Goal: Task Accomplishment & Management: Use online tool/utility

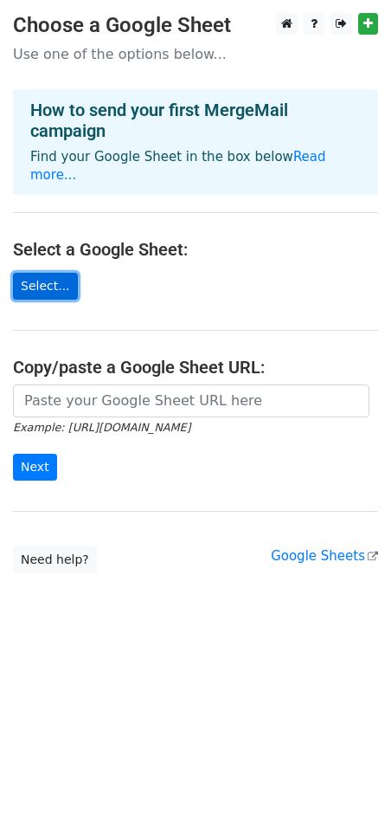
click at [51, 273] on link "Select..." at bounding box center [45, 286] width 65 height 27
click at [345, 548] on link "Google Sheets" at bounding box center [324, 556] width 107 height 16
click at [59, 273] on link "Select..." at bounding box center [45, 286] width 65 height 27
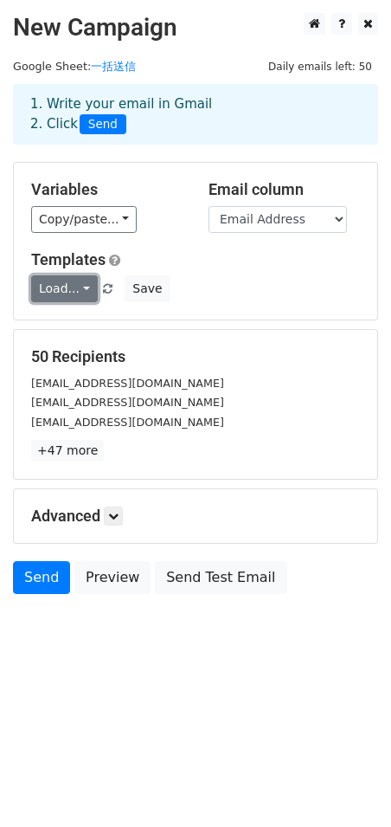
click at [81, 287] on link "Load..." at bounding box center [64, 288] width 67 height 27
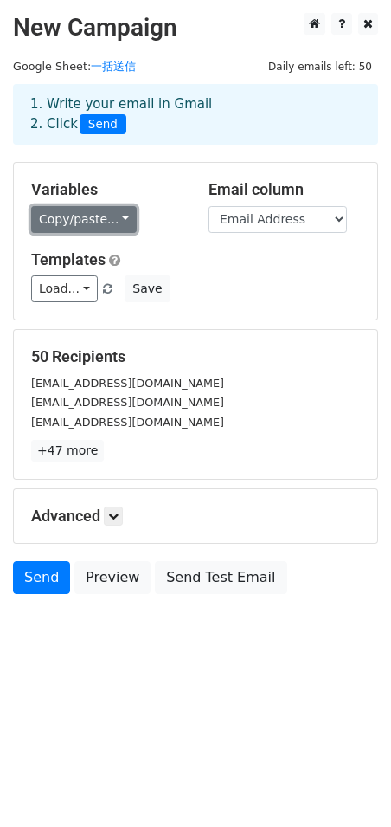
click at [118, 223] on link "Copy/paste..." at bounding box center [84, 219] width 106 height 27
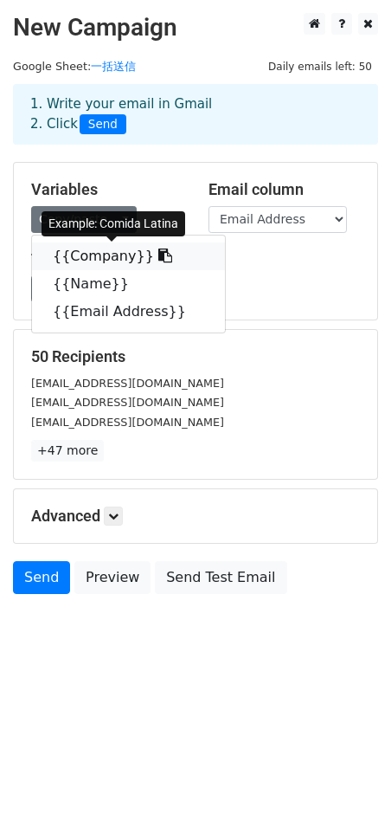
click at [107, 258] on link "{{Company}}" at bounding box center [128, 256] width 193 height 28
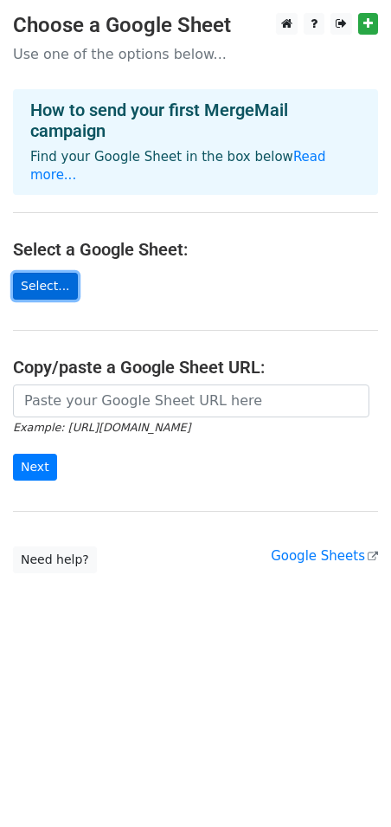
click at [35, 274] on link "Select..." at bounding box center [45, 286] width 65 height 27
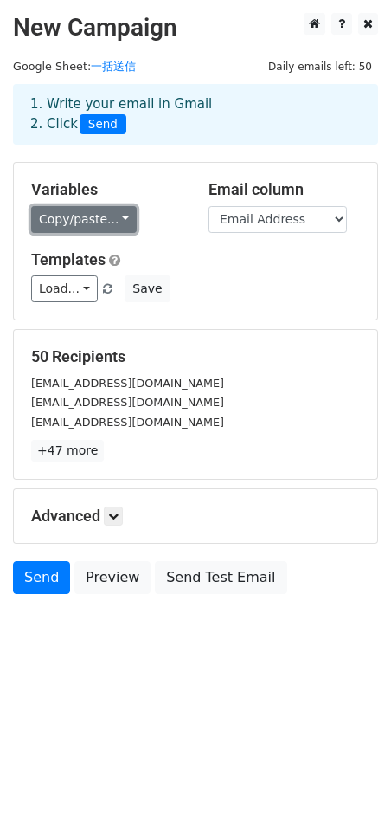
click at [113, 223] on link "Copy/paste..." at bounding box center [84, 219] width 106 height 27
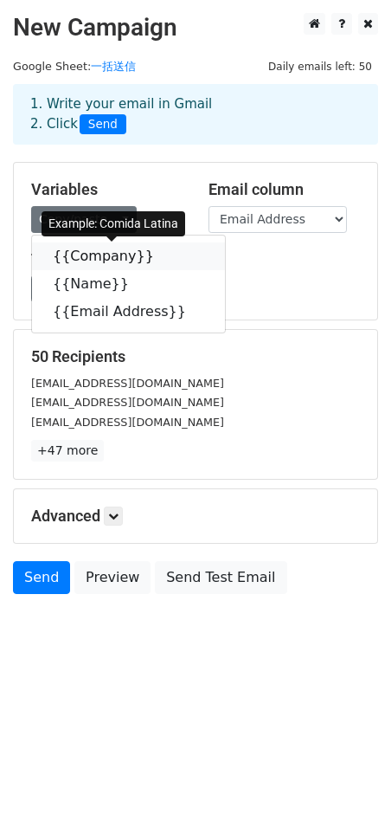
click at [93, 264] on link "{{Company}}" at bounding box center [128, 256] width 193 height 28
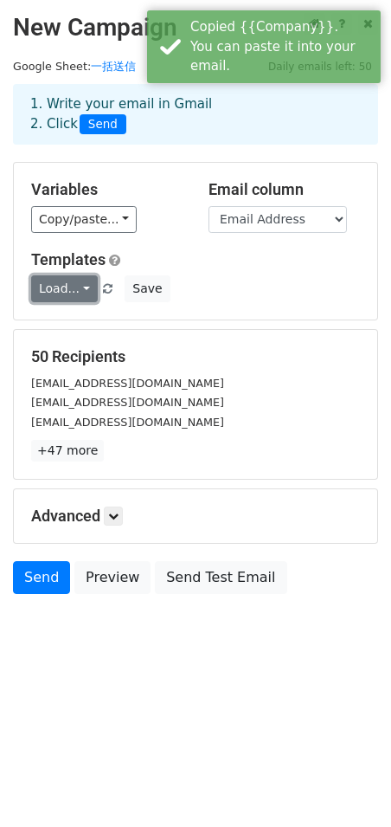
click at [75, 287] on link "Load..." at bounding box center [64, 288] width 67 height 27
click at [81, 289] on link "Load..." at bounding box center [64, 288] width 67 height 27
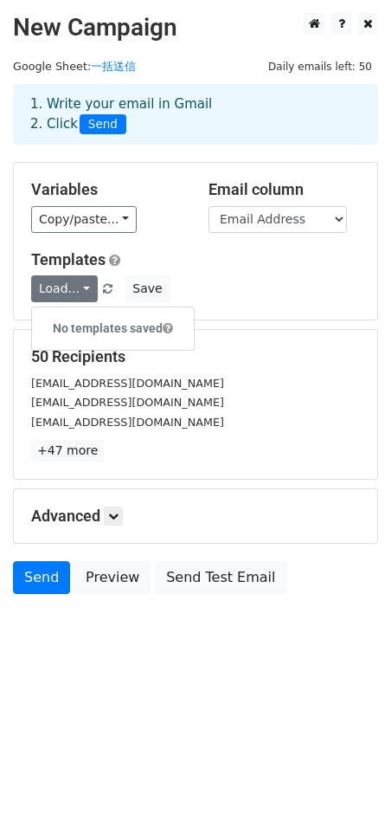
click at [166, 254] on h5 "Templates" at bounding box center [195, 259] width 329 height 19
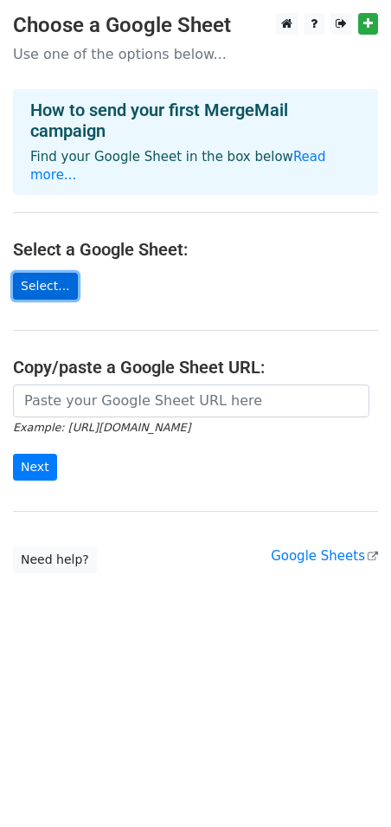
click at [38, 275] on link "Select..." at bounding box center [45, 286] width 65 height 27
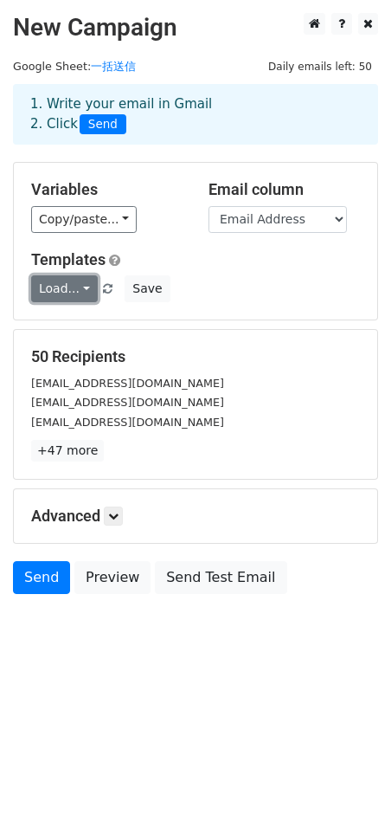
click at [72, 287] on link "Load..." at bounding box center [64, 288] width 67 height 27
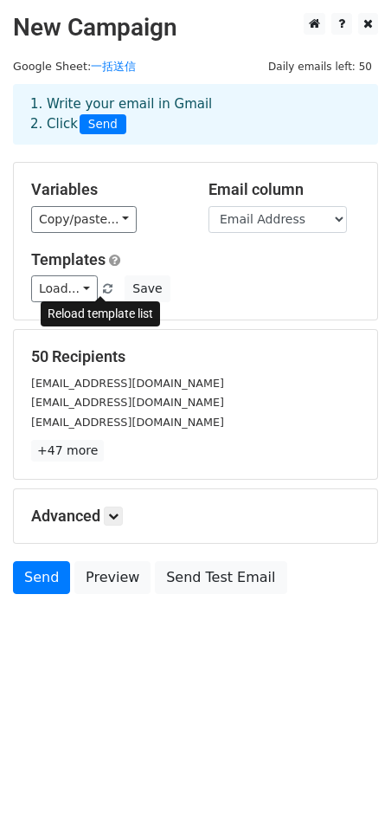
click at [103, 287] on span at bounding box center [108, 289] width 10 height 11
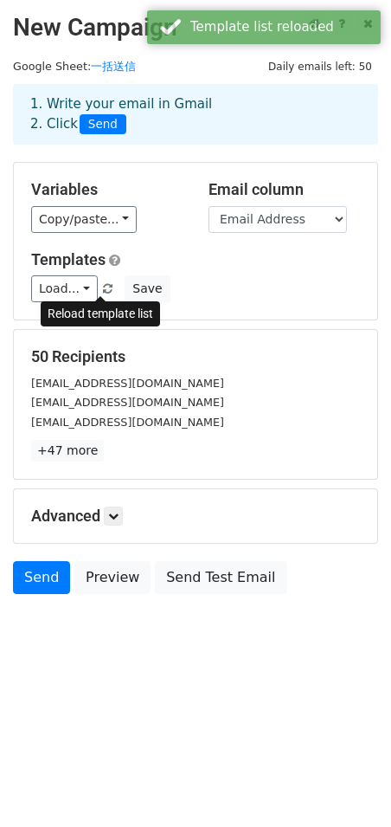
click at [103, 287] on span at bounding box center [108, 289] width 10 height 11
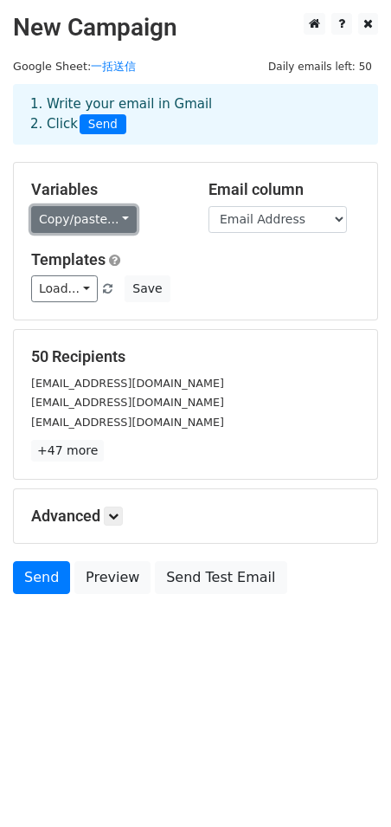
click at [116, 212] on link "Copy/paste..." at bounding box center [84, 219] width 106 height 27
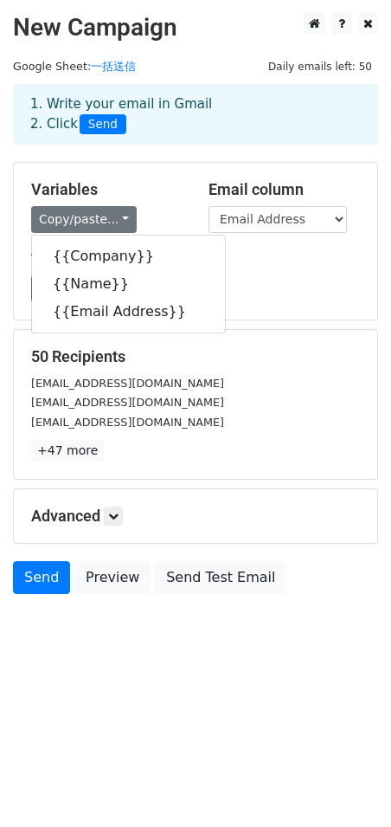
click at [287, 290] on div "Load... No templates saved Save" at bounding box center [195, 288] width 355 height 27
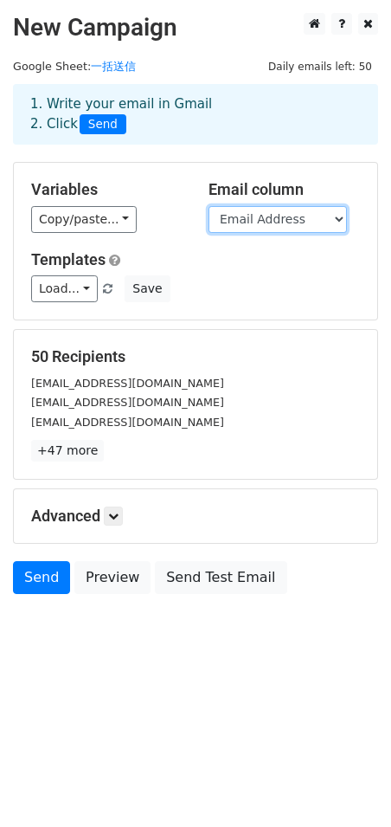
click at [325, 220] on select "Company Name Email Address" at bounding box center [278, 219] width 139 height 27
click at [209, 206] on select "Company Name Email Address" at bounding box center [278, 219] width 139 height 27
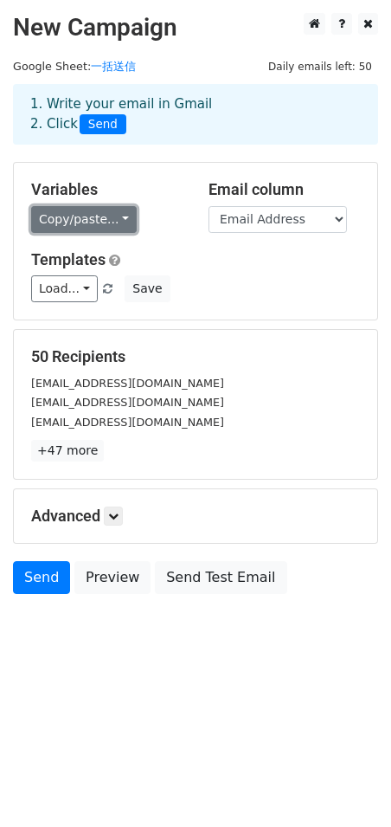
click at [113, 215] on link "Copy/paste..." at bounding box center [84, 219] width 106 height 27
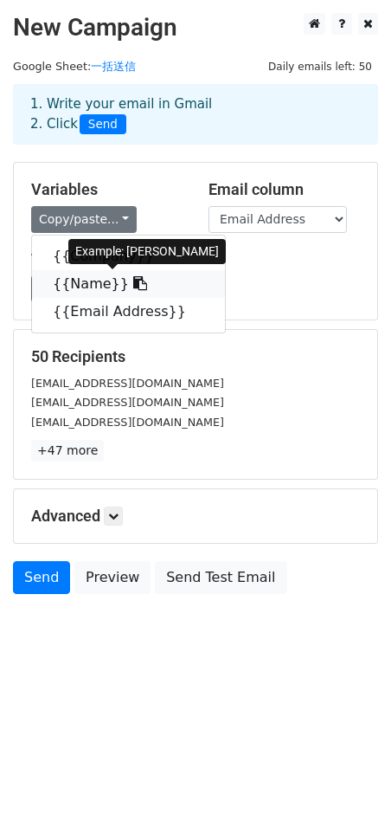
click at [84, 281] on link "{{Name}}" at bounding box center [128, 284] width 193 height 28
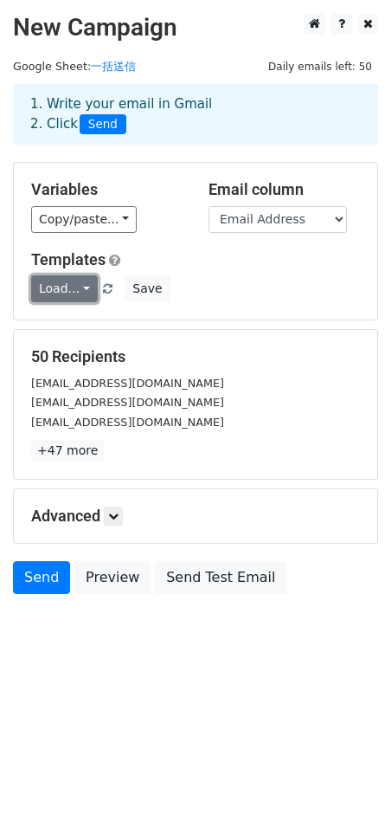
click at [79, 286] on link "Load..." at bounding box center [64, 288] width 67 height 27
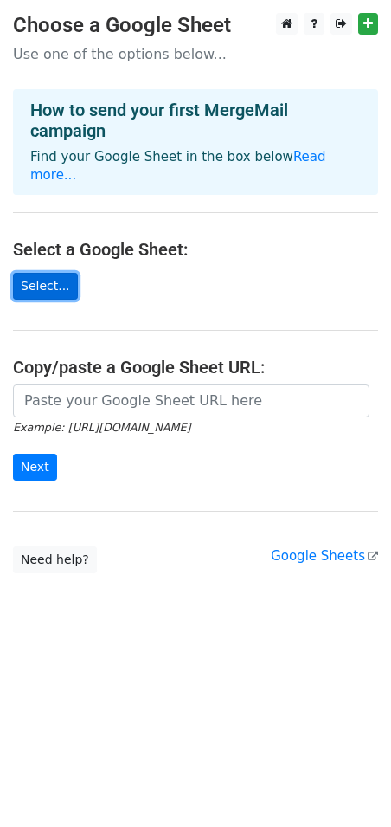
click at [46, 273] on link "Select..." at bounding box center [45, 286] width 65 height 27
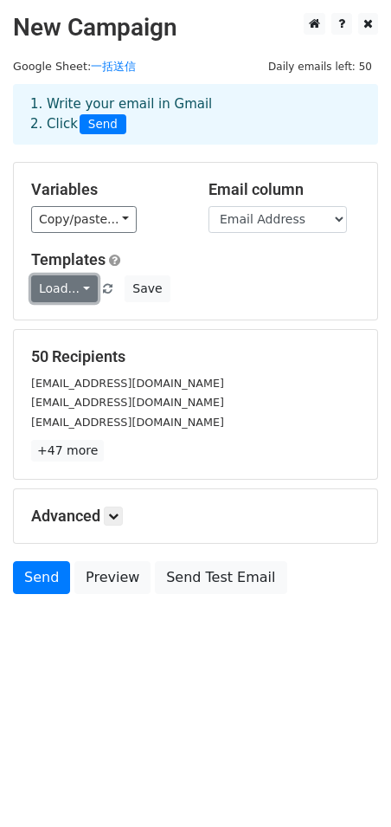
click at [81, 289] on link "Load..." at bounding box center [64, 288] width 67 height 27
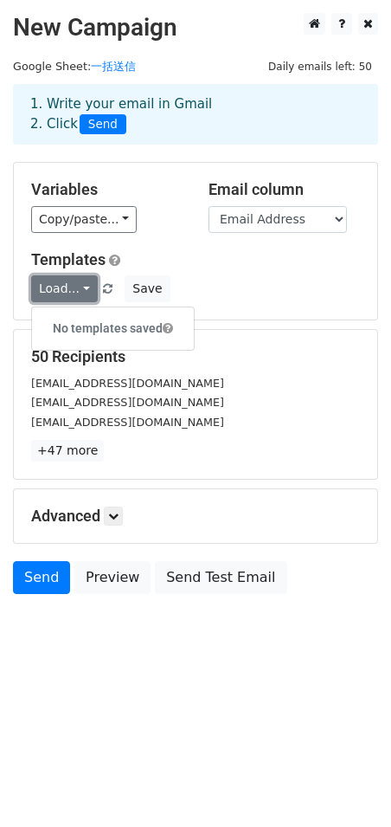
click at [81, 289] on link "Load..." at bounding box center [64, 288] width 67 height 27
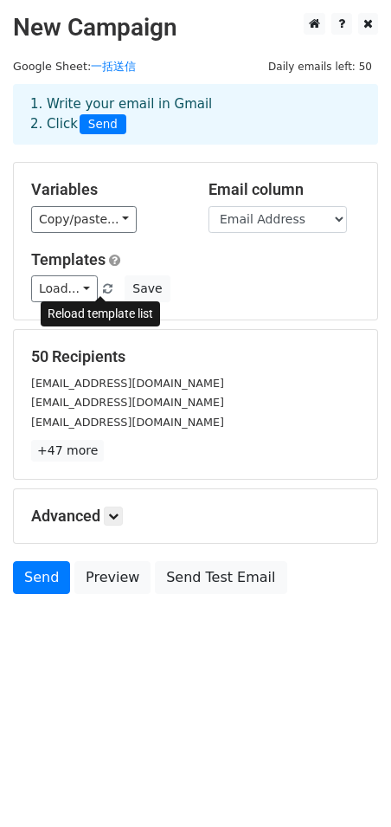
click at [103, 289] on span at bounding box center [108, 289] width 10 height 11
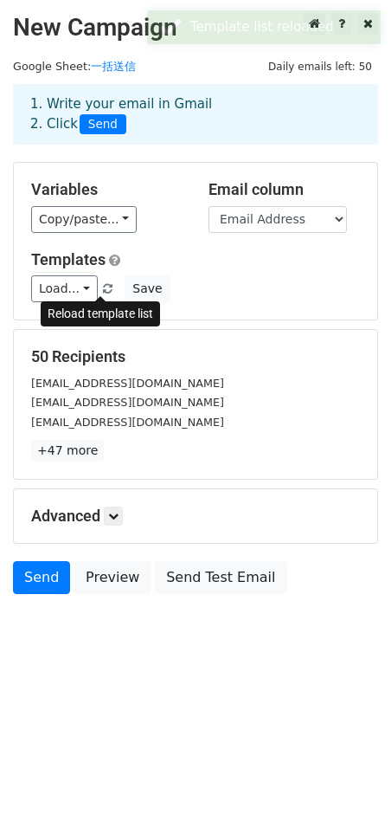
click at [103, 289] on span at bounding box center [108, 289] width 10 height 11
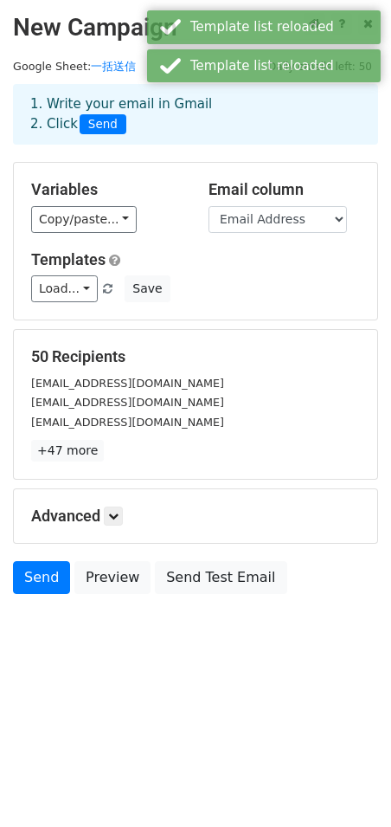
click at [101, 512] on h5 "Advanced" at bounding box center [195, 515] width 329 height 19
click at [117, 512] on icon at bounding box center [113, 516] width 10 height 10
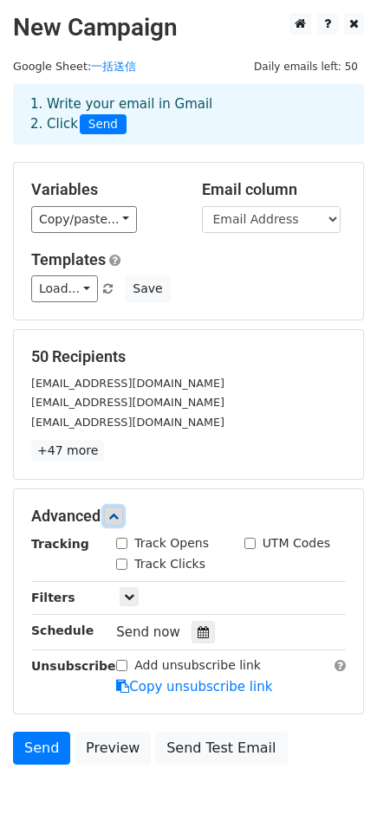
click at [117, 512] on icon at bounding box center [113, 516] width 10 height 10
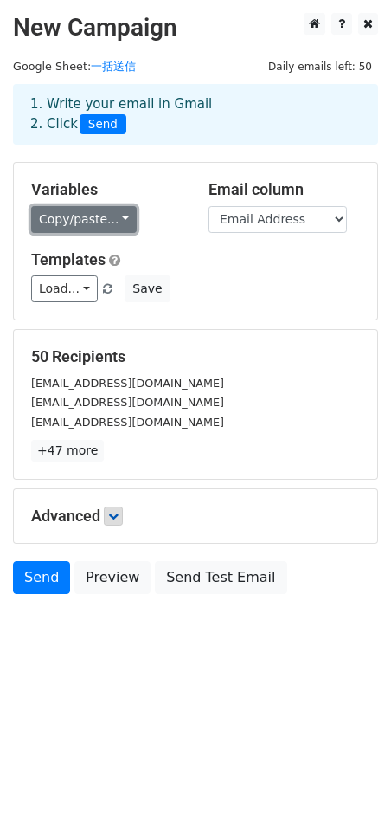
click at [109, 216] on link "Copy/paste..." at bounding box center [84, 219] width 106 height 27
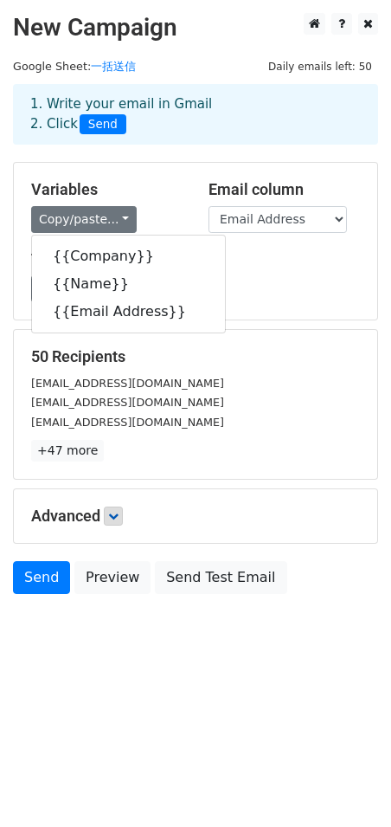
click at [136, 189] on h5 "Variables" at bounding box center [107, 189] width 152 height 19
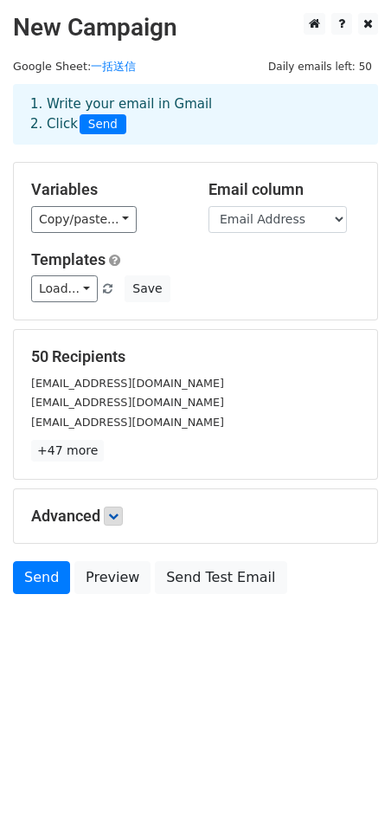
drag, startPoint x: 104, startPoint y: 188, endPoint x: 28, endPoint y: 190, distance: 76.2
click at [28, 190] on div "Variables Copy/paste... {{Company}} {{Name}} {{Email Address}}" at bounding box center [106, 206] width 177 height 53
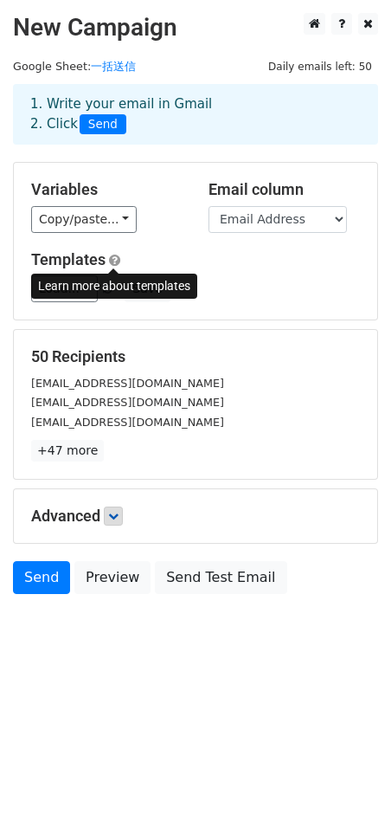
click at [113, 256] on span at bounding box center [114, 260] width 11 height 13
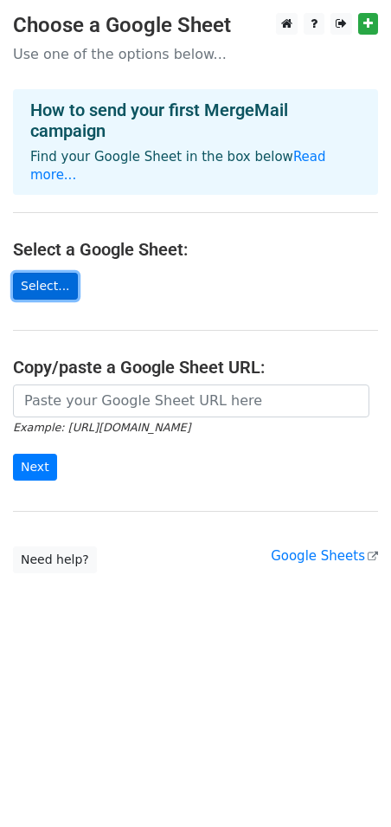
click at [43, 273] on link "Select..." at bounding box center [45, 286] width 65 height 27
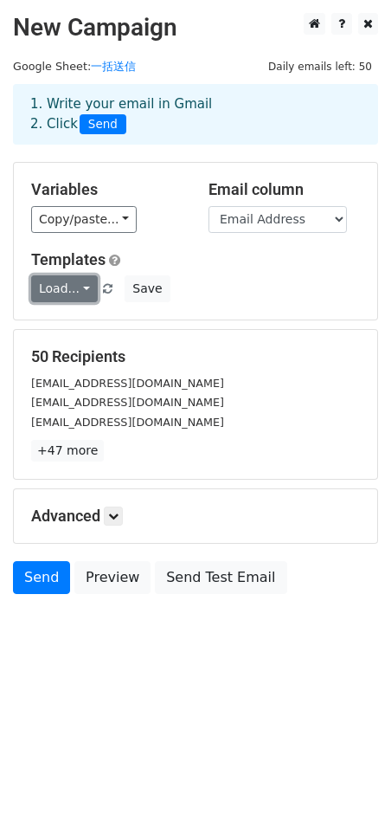
click at [81, 292] on link "Load..." at bounding box center [64, 288] width 67 height 27
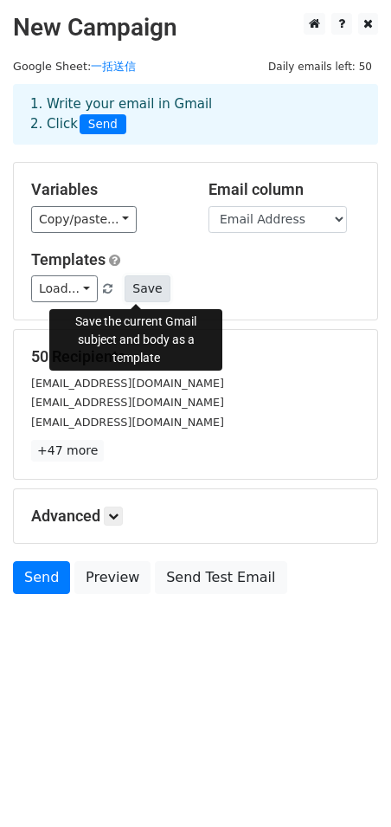
click at [145, 286] on button "Save" at bounding box center [147, 288] width 45 height 27
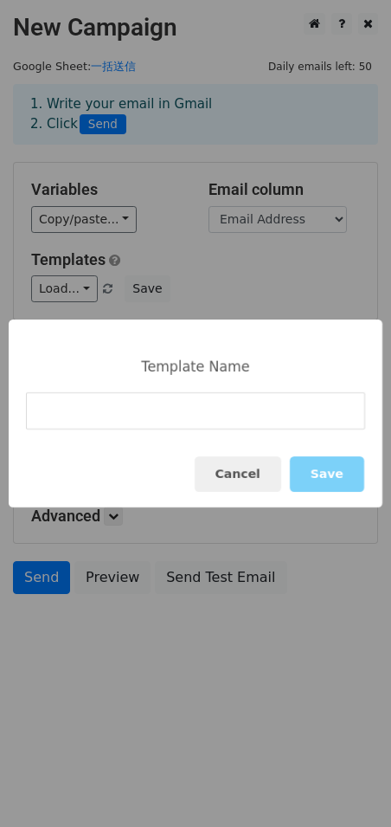
click at [150, 410] on input at bounding box center [195, 410] width 339 height 37
click at [61, 405] on input at bounding box center [195, 410] width 339 height 37
paste input "鶴見ウチナー祭"
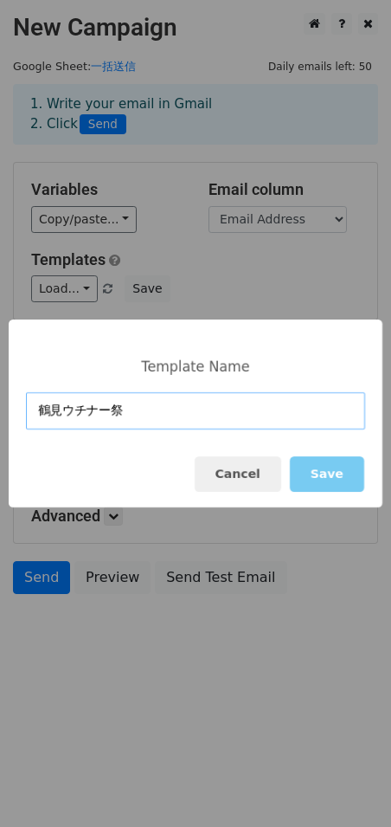
type input "鶴見ウチナー祭"
click at [331, 474] on button "Save" at bounding box center [327, 473] width 74 height 35
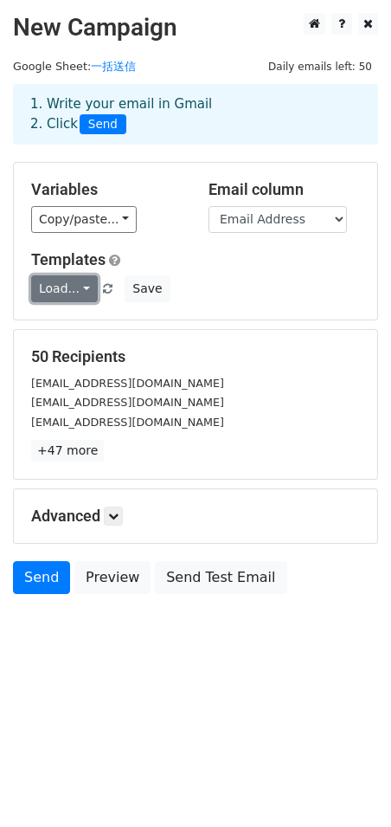
click at [78, 287] on link "Load..." at bounding box center [64, 288] width 67 height 27
click at [85, 326] on link "鶴見ウチナー祭" at bounding box center [101, 328] width 139 height 28
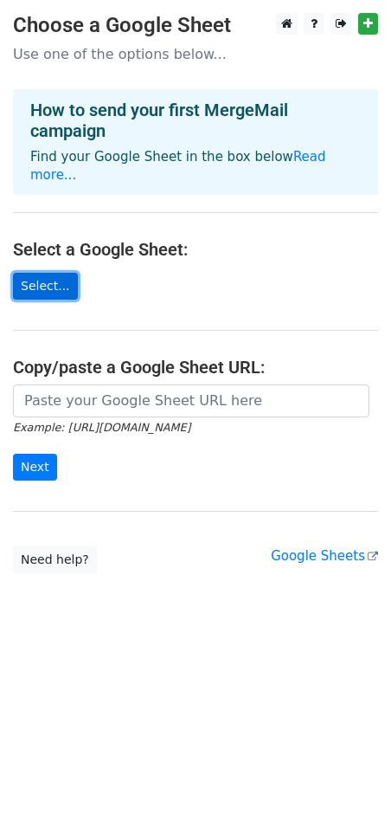
click at [51, 273] on link "Select..." at bounding box center [45, 286] width 65 height 27
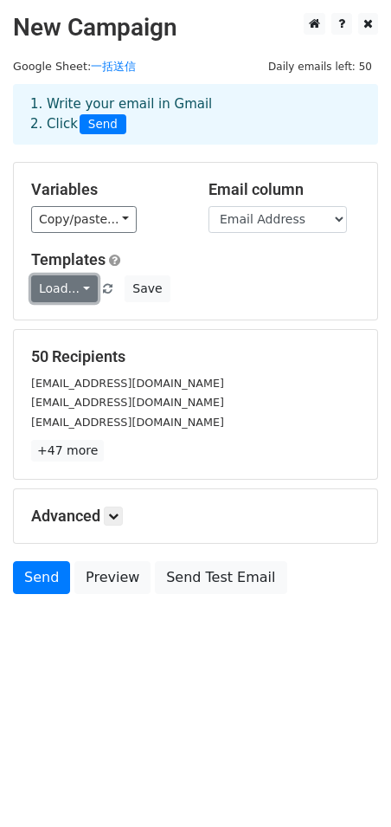
click at [81, 289] on link "Load..." at bounding box center [64, 288] width 67 height 27
click at [67, 328] on link "鶴見ウチナー祭" at bounding box center [101, 328] width 139 height 28
click at [81, 287] on link "Load..." at bounding box center [64, 288] width 67 height 27
click at [192, 261] on h5 "Templates" at bounding box center [195, 259] width 329 height 19
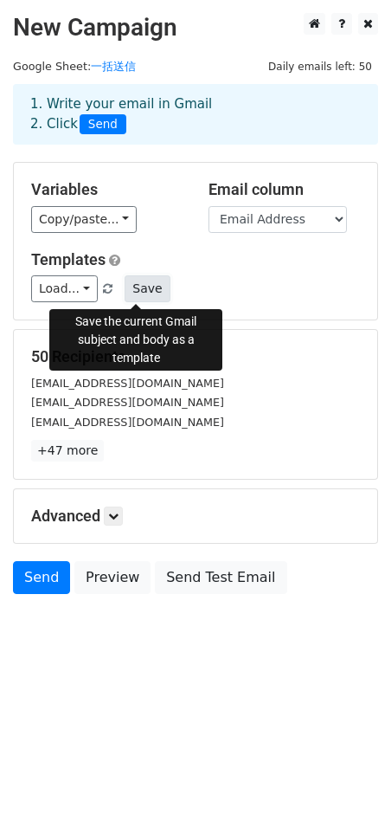
click at [139, 287] on button "Save" at bounding box center [147, 288] width 45 height 27
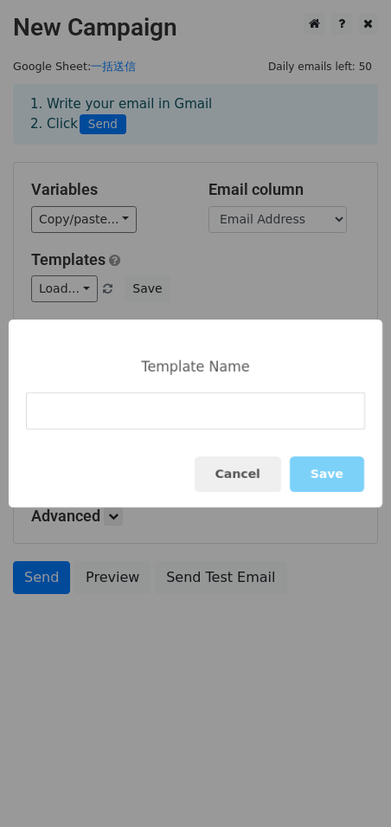
click at [132, 412] on input at bounding box center [195, 410] width 339 height 37
click at [80, 408] on input at bounding box center [195, 410] width 339 height 37
paste input "鶴見ウチナー祭　出店要項"
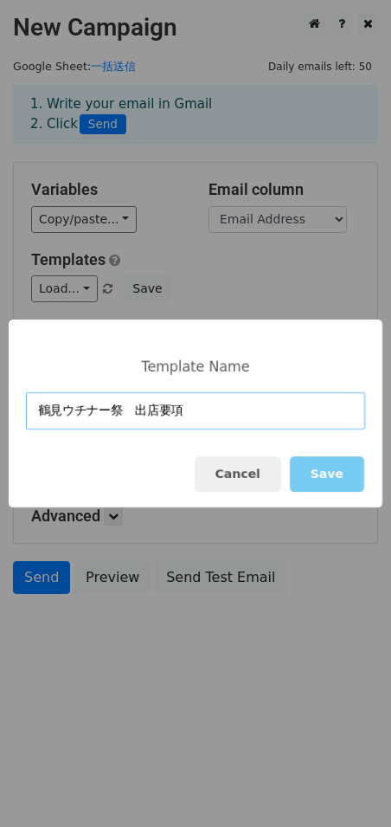
type input "鶴見ウチナー祭　出店要項"
click at [346, 479] on button "Save" at bounding box center [327, 473] width 74 height 35
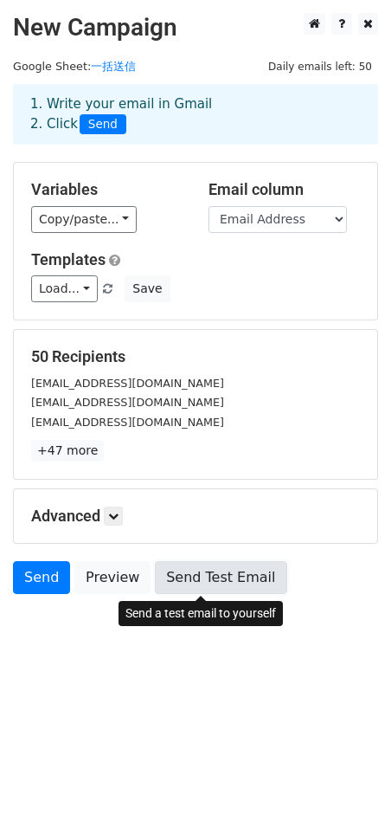
click at [177, 577] on link "Send Test Email" at bounding box center [221, 577] width 132 height 33
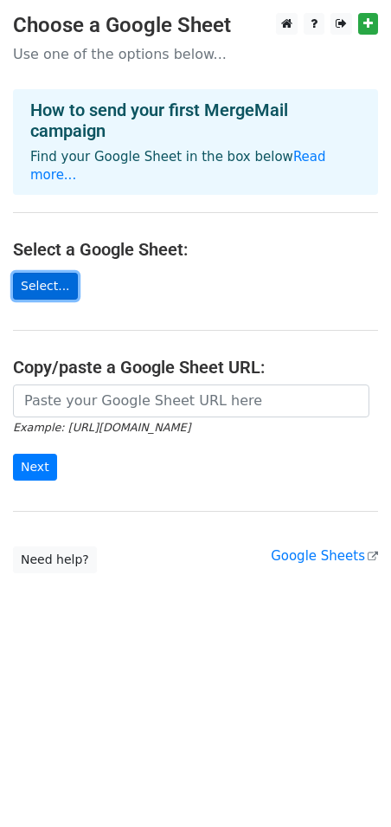
click at [35, 273] on link "Select..." at bounding box center [45, 286] width 65 height 27
click at [37, 273] on link "Select..." at bounding box center [45, 286] width 65 height 27
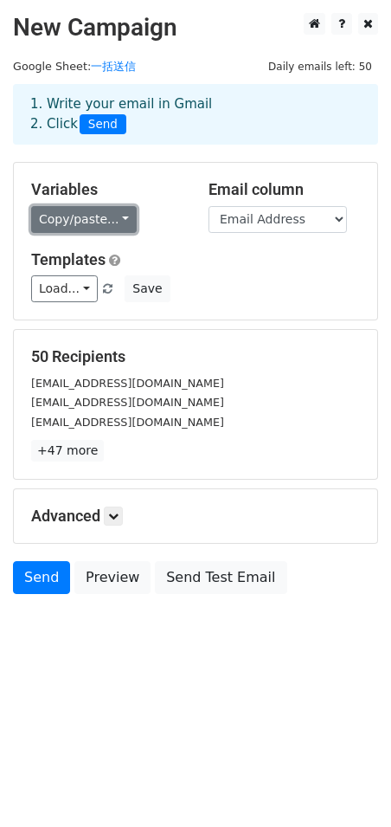
click at [113, 222] on link "Copy/paste..." at bounding box center [84, 219] width 106 height 27
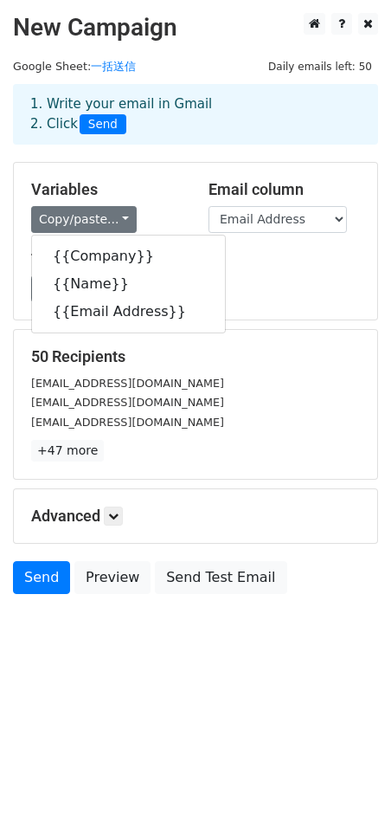
drag, startPoint x: 136, startPoint y: 190, endPoint x: 136, endPoint y: 205, distance: 14.7
click at [136, 190] on h5 "Variables" at bounding box center [107, 189] width 152 height 19
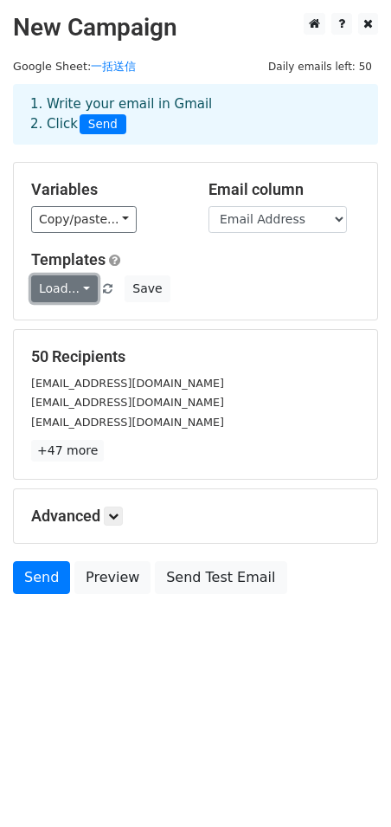
click at [77, 287] on link "Load..." at bounding box center [64, 288] width 67 height 27
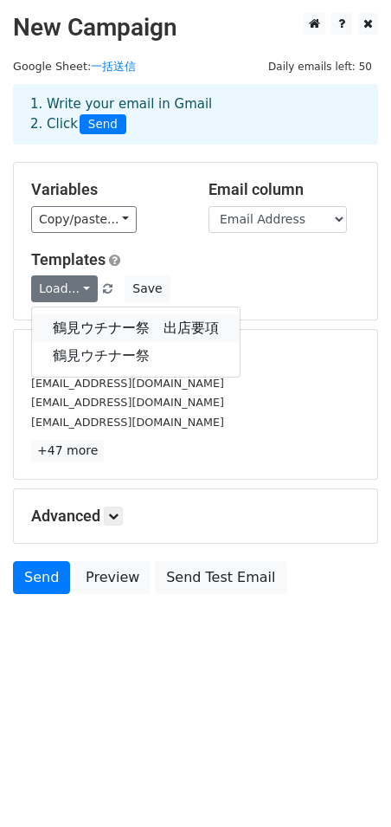
click at [79, 335] on link "鶴見ウチナー祭　出店要項" at bounding box center [136, 328] width 208 height 28
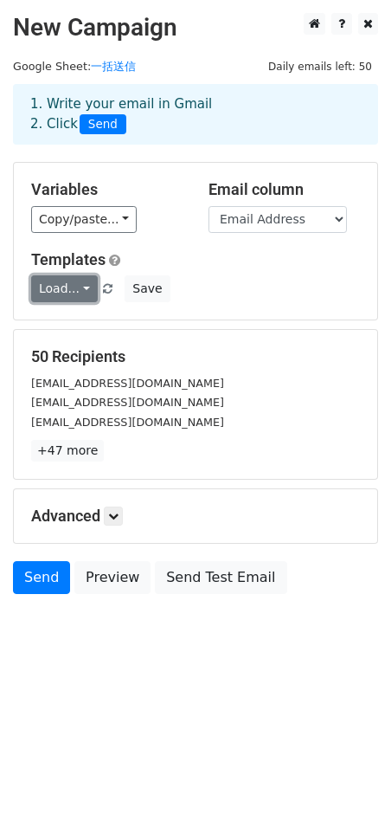
click at [83, 293] on link "Load..." at bounding box center [64, 288] width 67 height 27
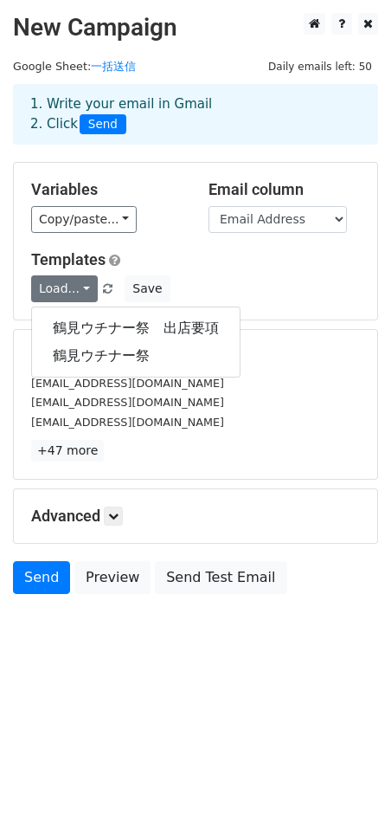
click at [245, 274] on div "Templates Load... 鶴見ウチナー祭　出店要項 鶴見ウチナー祭 Save" at bounding box center [195, 276] width 355 height 53
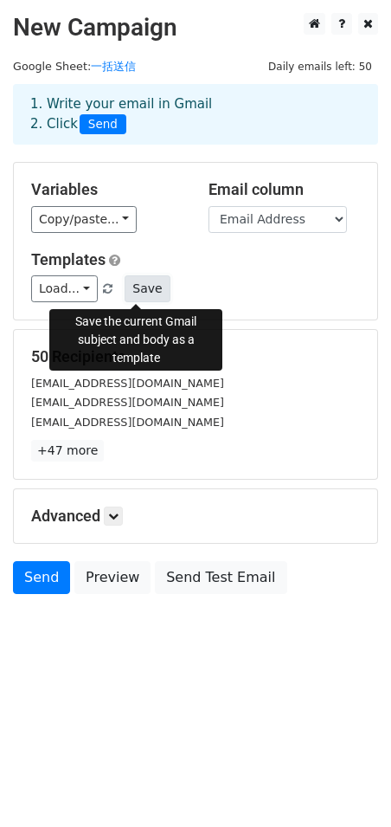
click at [145, 294] on button "Save" at bounding box center [147, 288] width 45 height 27
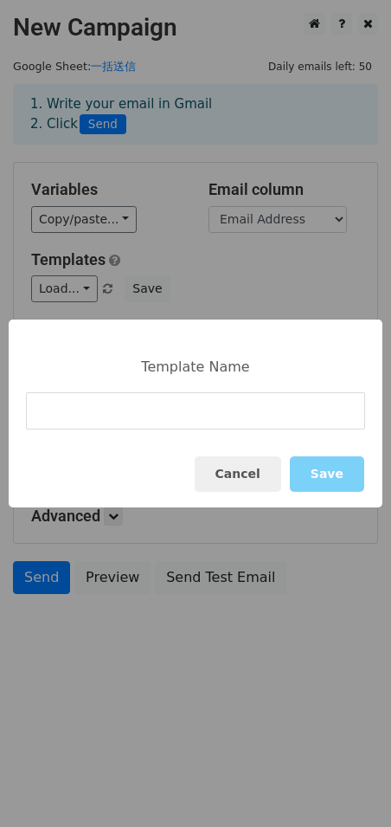
click at [144, 413] on input at bounding box center [195, 410] width 339 height 37
click at [147, 392] on div "Template Name Cancel Save" at bounding box center [196, 413] width 374 height 188
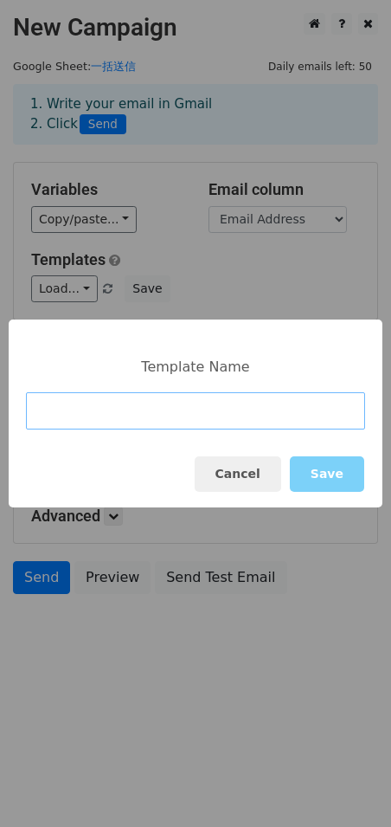
click at [145, 410] on input at bounding box center [195, 410] width 339 height 37
paste input "鶴見ウチナー祭　出店要項"
type input "鶴見ウチナー祭　出店要項"
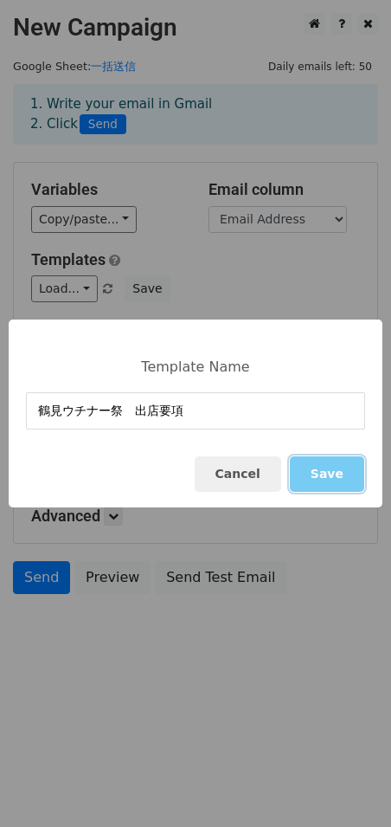
click at [344, 473] on button "Save" at bounding box center [327, 473] width 74 height 35
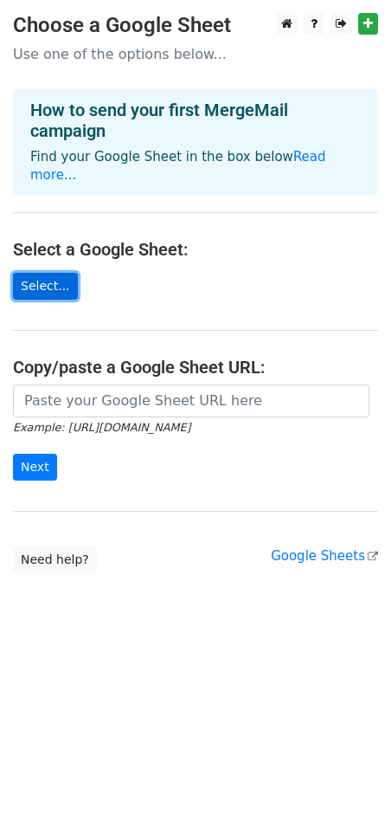
click at [38, 273] on link "Select..." at bounding box center [45, 286] width 65 height 27
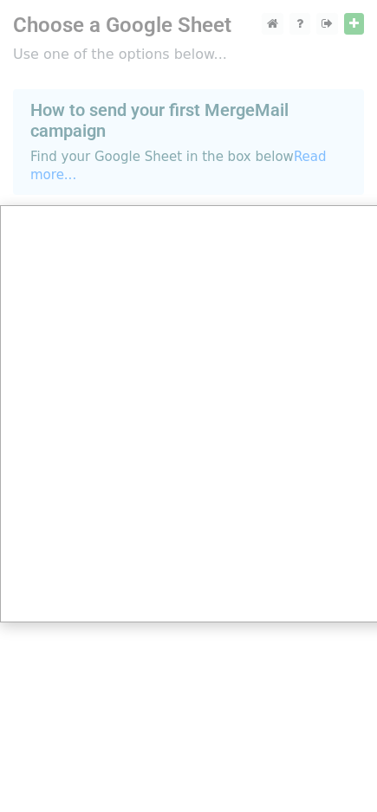
click at [328, 159] on div at bounding box center [195, 413] width 391 height 827
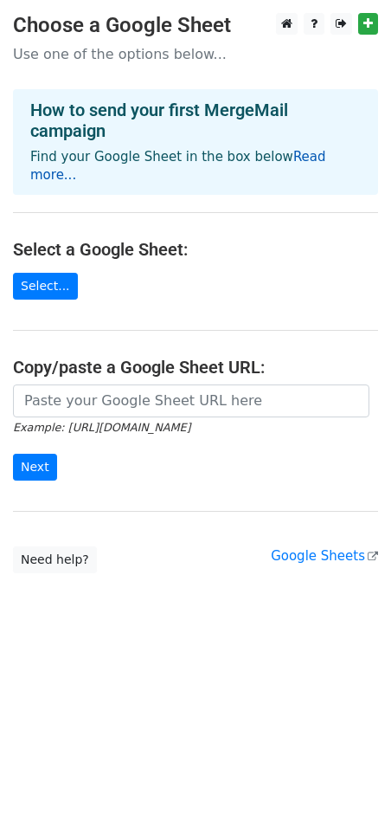
click at [292, 153] on link "Read more..." at bounding box center [178, 166] width 296 height 34
click at [43, 273] on link "Select..." at bounding box center [45, 286] width 65 height 27
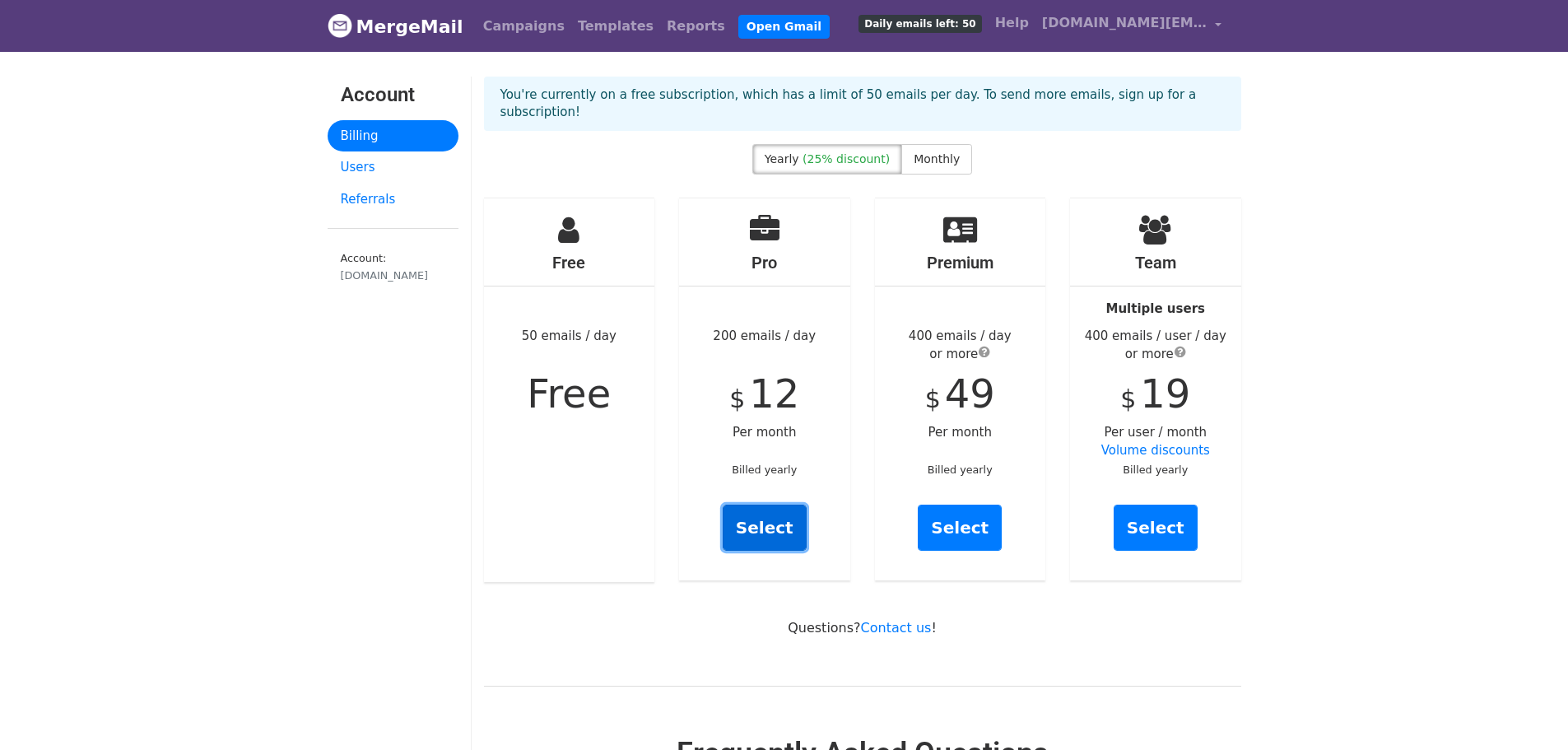
click at [765, 513] on link "Select" at bounding box center [765, 528] width 84 height 46
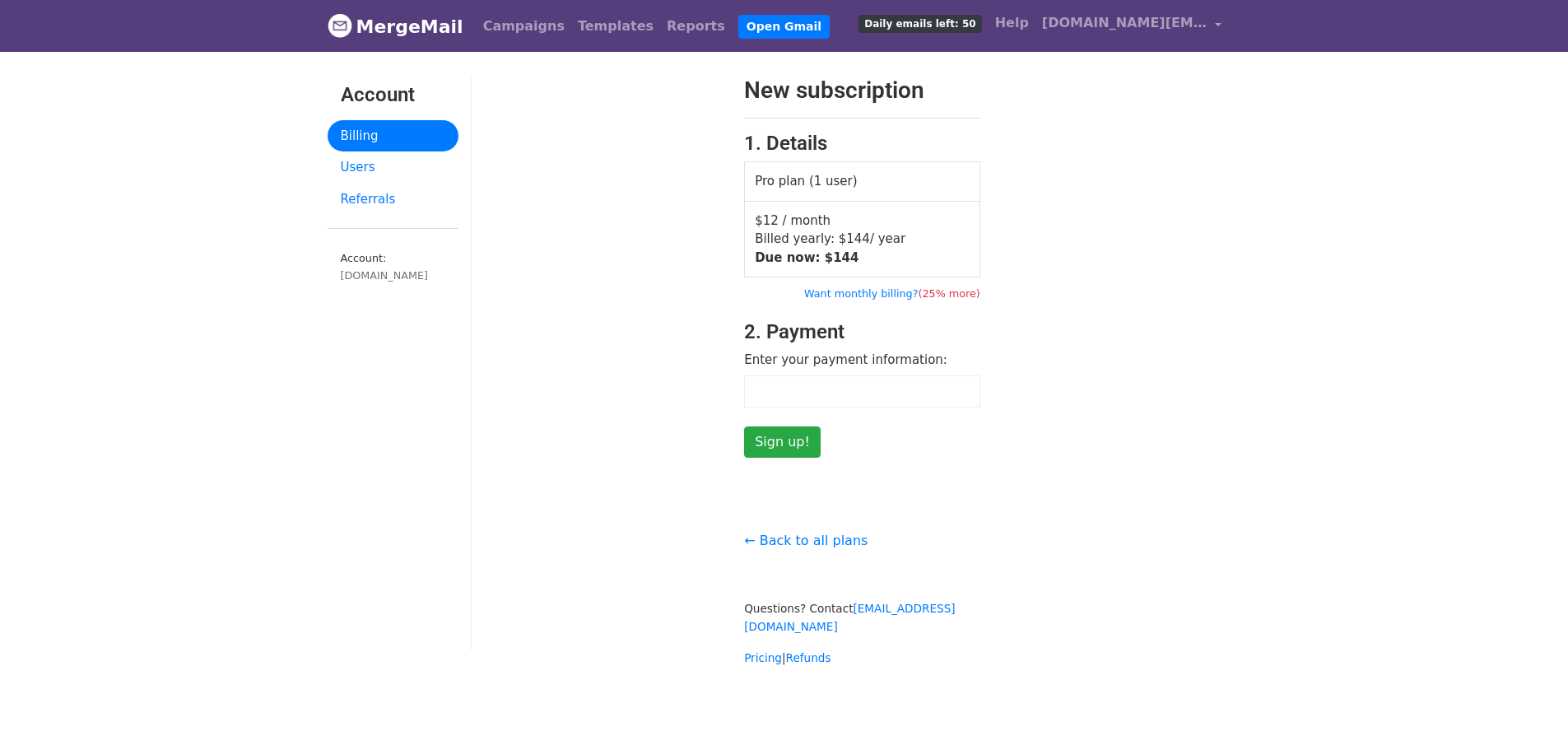
click at [797, 397] on iframe at bounding box center [861, 391] width 218 height 14
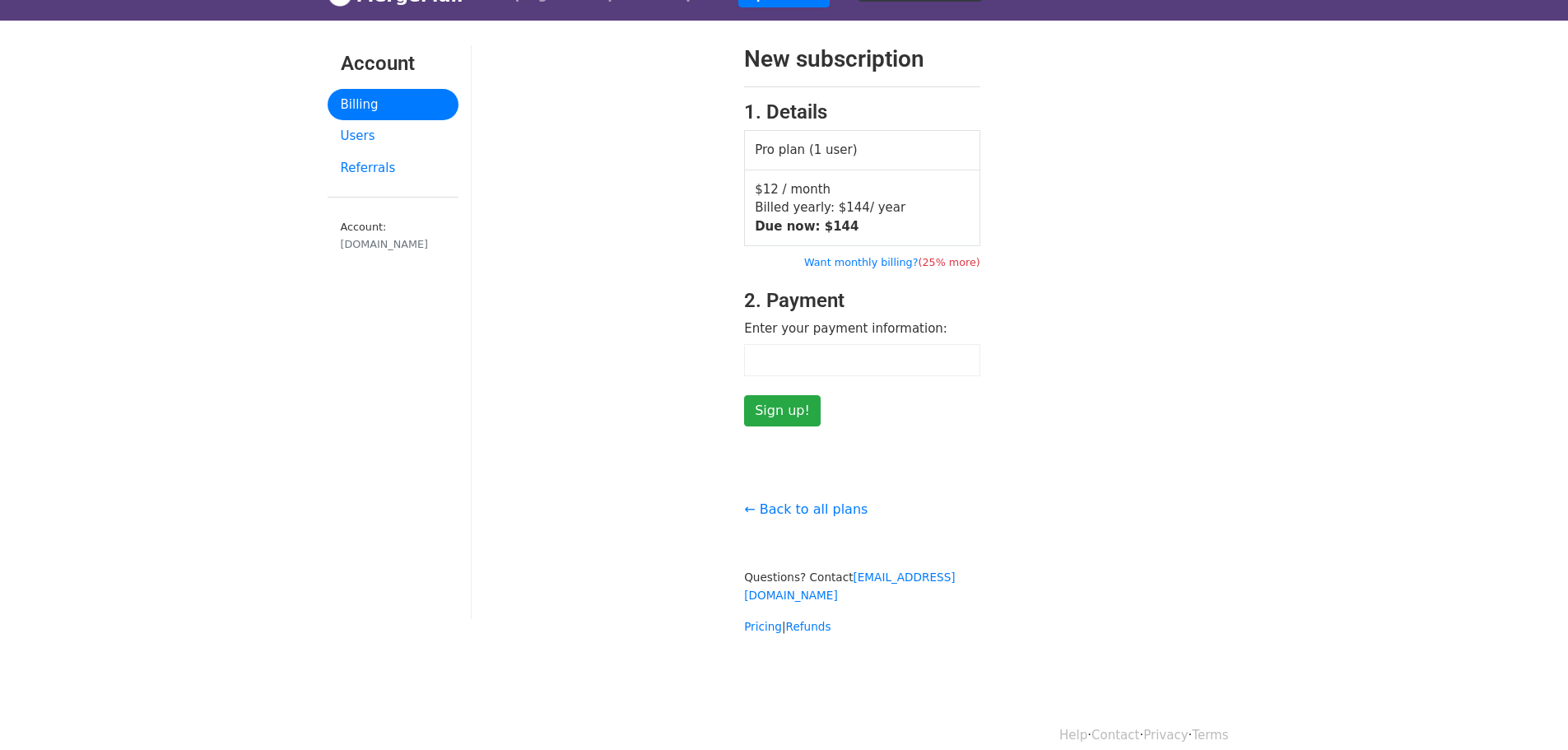
click at [635, 410] on div at bounding box center [602, 236] width 261 height 381
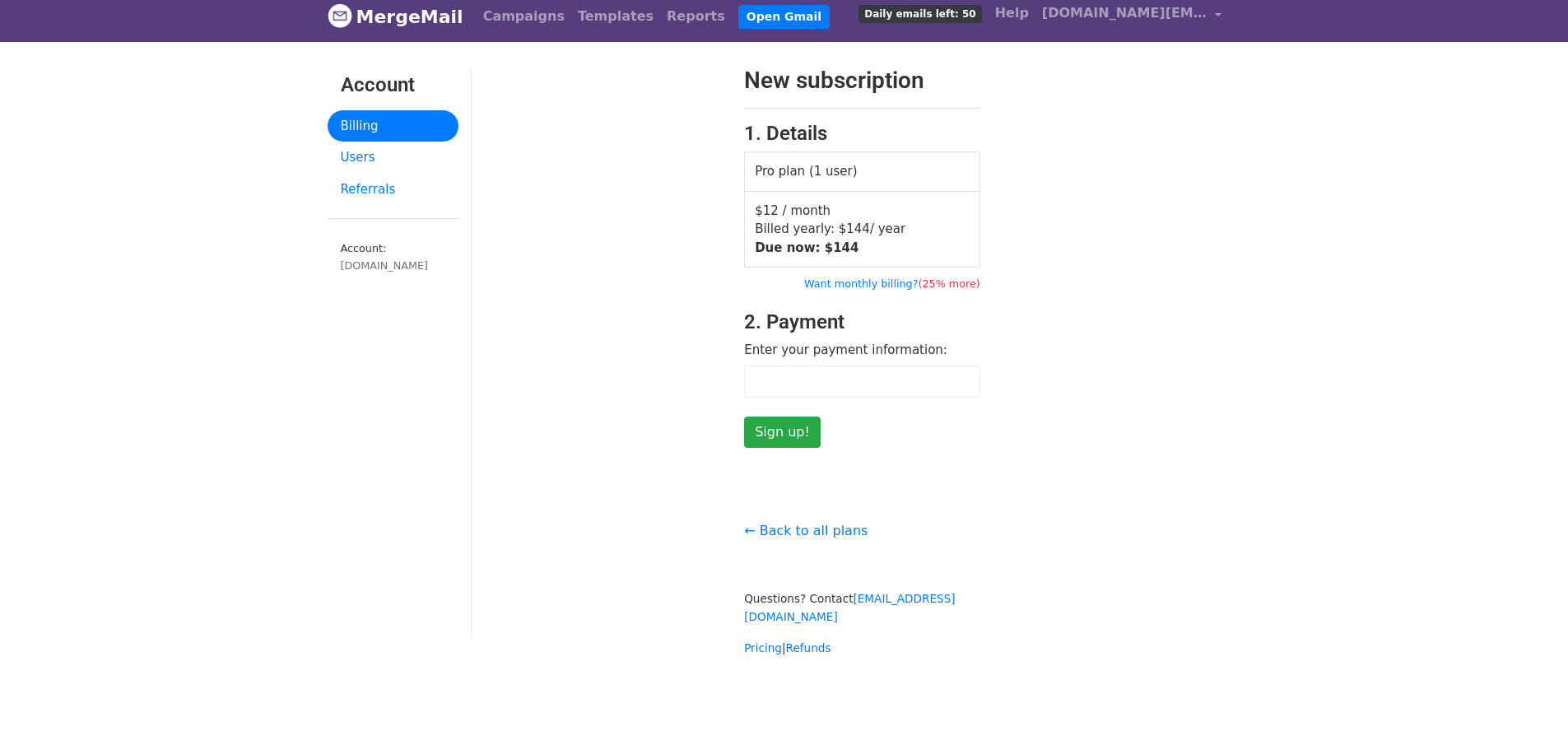
scroll to position [0, 0]
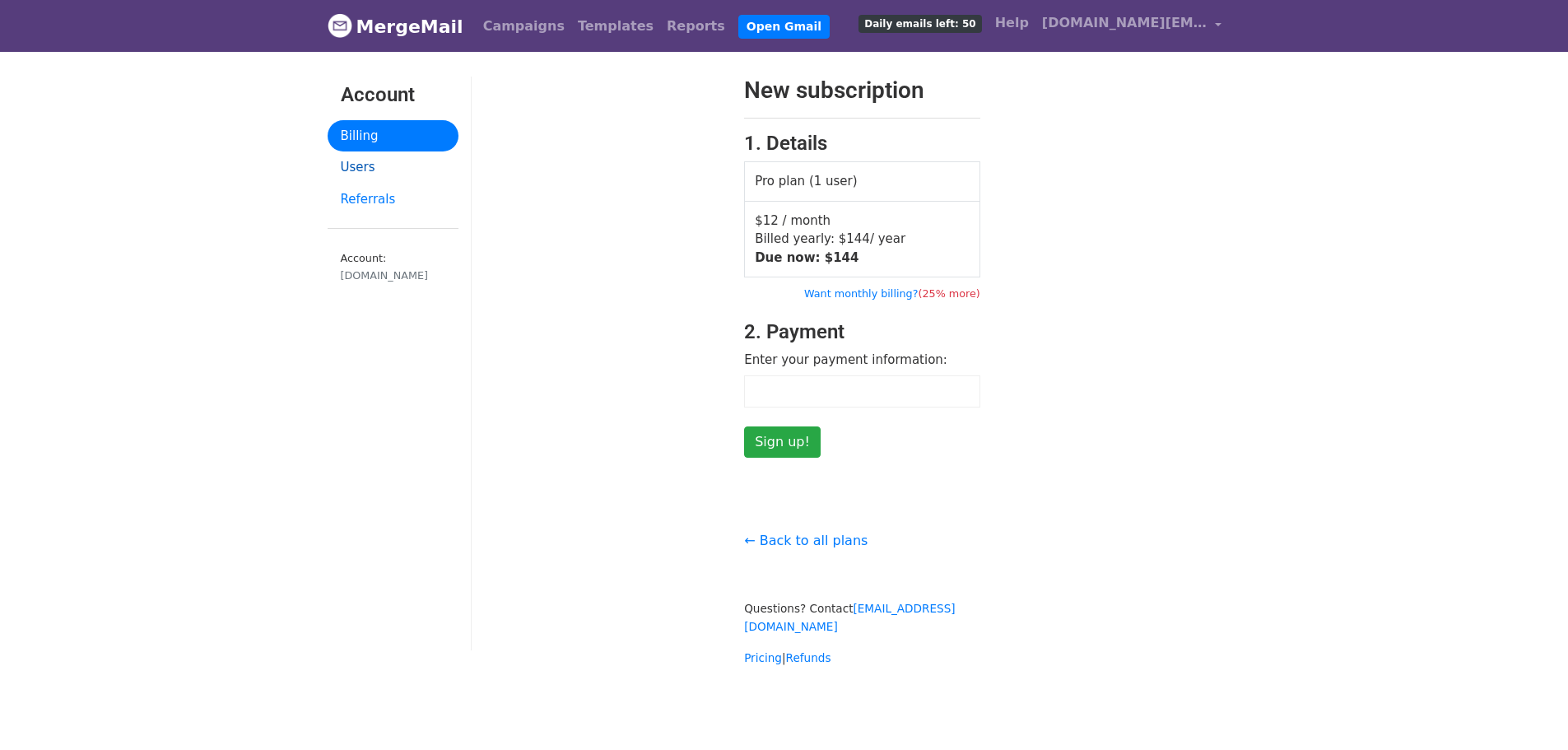
click at [365, 164] on link "Users" at bounding box center [394, 167] width 131 height 32
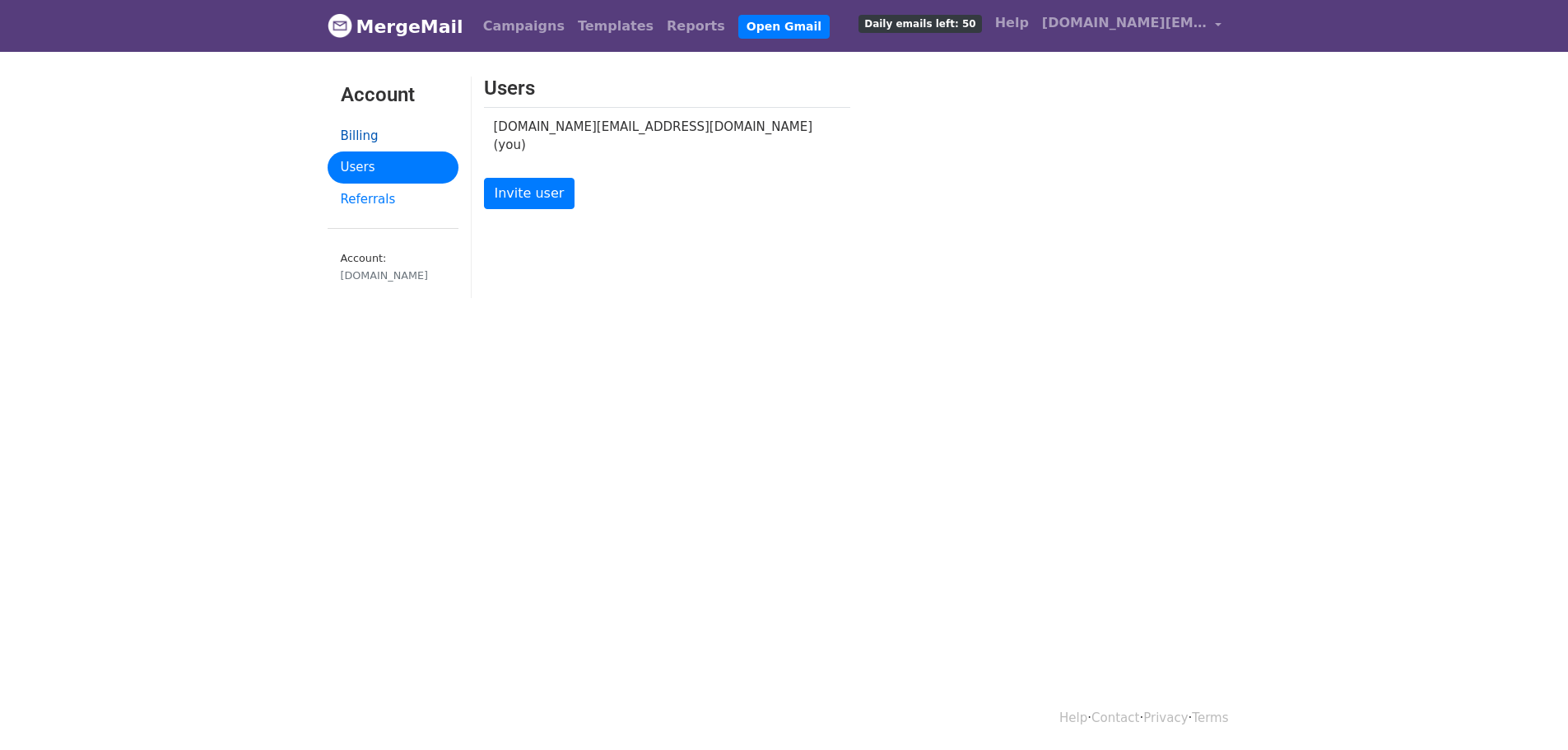
click at [367, 128] on link "Billing" at bounding box center [394, 136] width 131 height 32
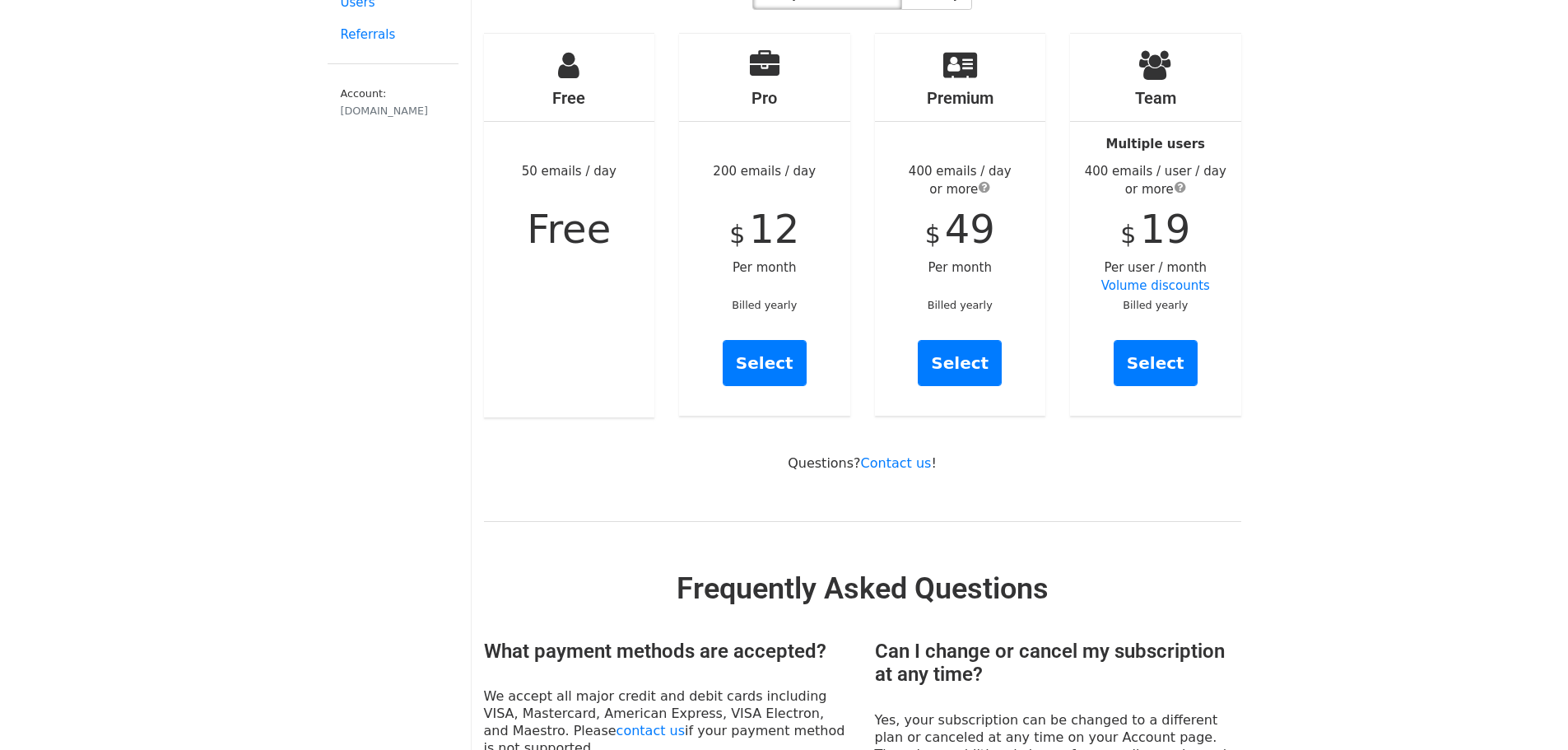
scroll to position [247, 0]
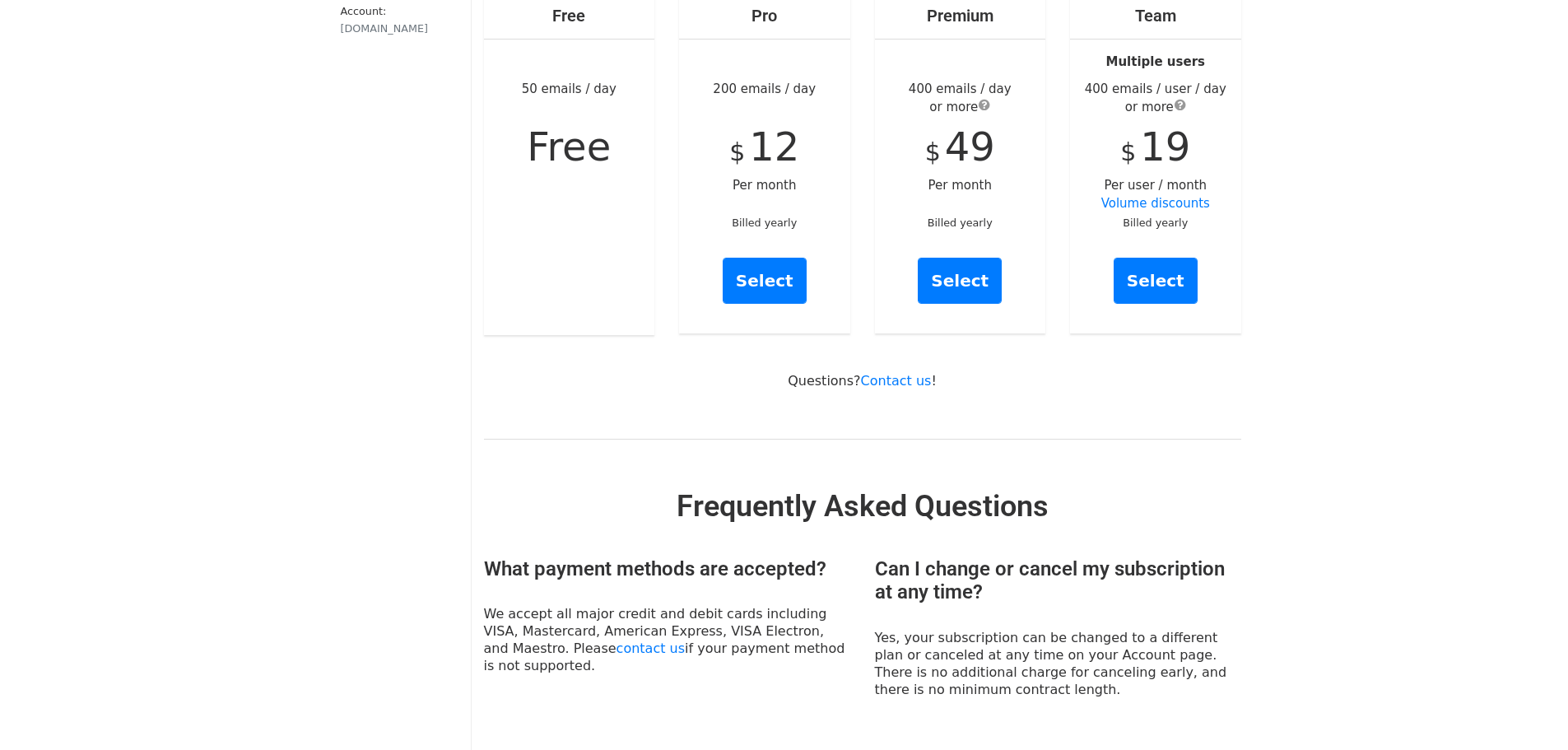
click at [662, 402] on div "You're currently on a free subscription, which has a limit of 50 emails per day…" at bounding box center [862, 620] width 758 height 1580
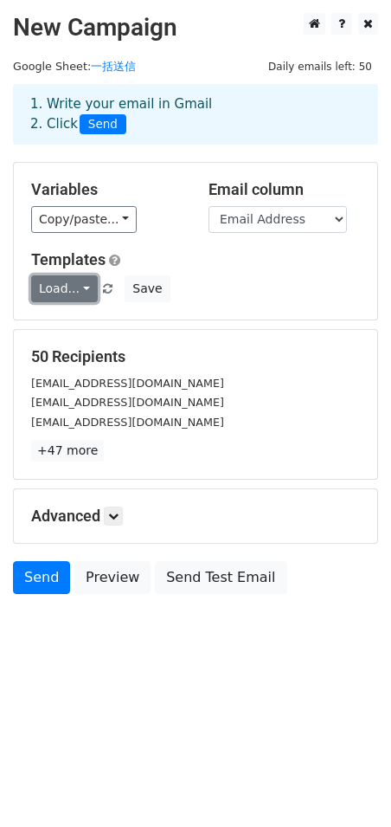
click at [81, 286] on link "Load..." at bounding box center [64, 288] width 67 height 27
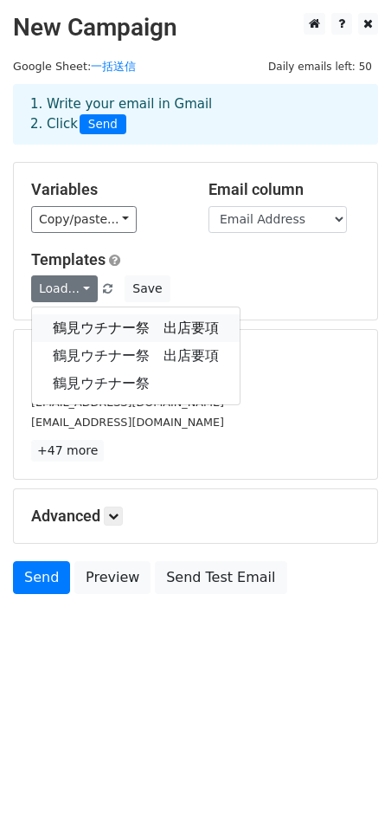
click at [77, 326] on link "鶴見ウチナー祭　出店要項" at bounding box center [136, 328] width 208 height 28
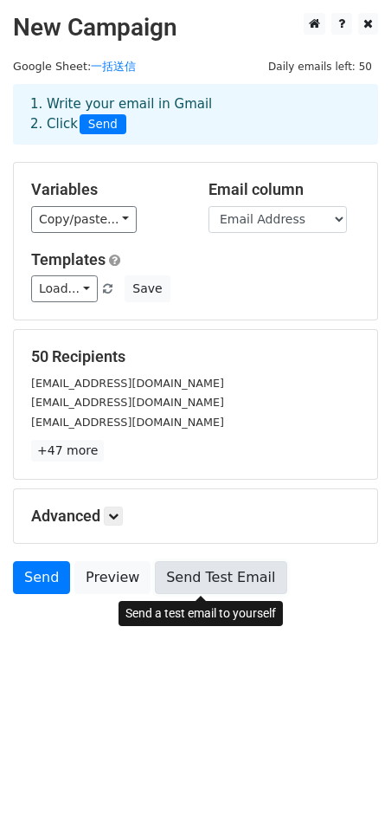
click at [229, 581] on link "Send Test Email" at bounding box center [221, 577] width 132 height 33
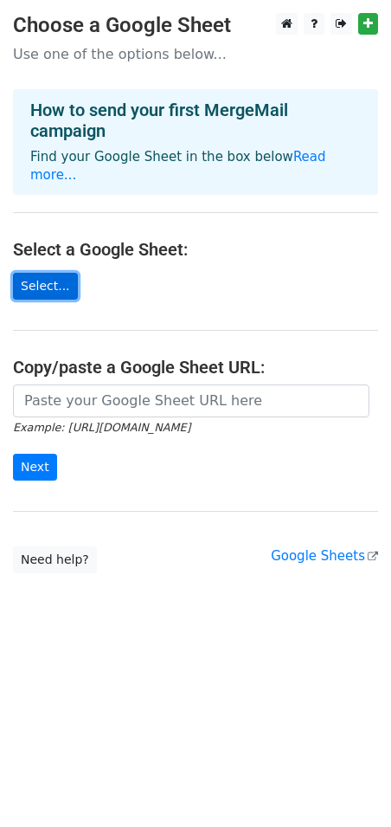
click at [47, 273] on link "Select..." at bounding box center [45, 286] width 65 height 27
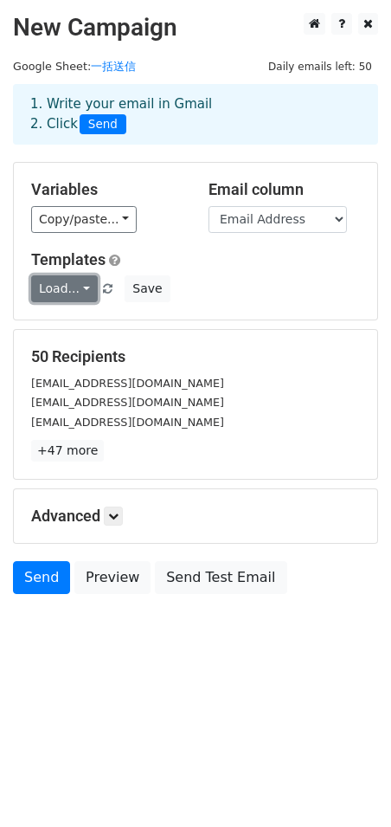
click at [83, 290] on link "Load..." at bounding box center [64, 288] width 67 height 27
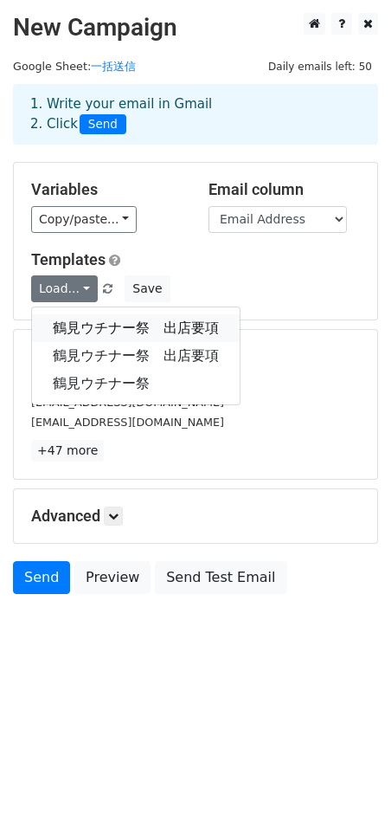
click at [81, 328] on link "鶴見ウチナー祭　出店要項" at bounding box center [136, 328] width 208 height 28
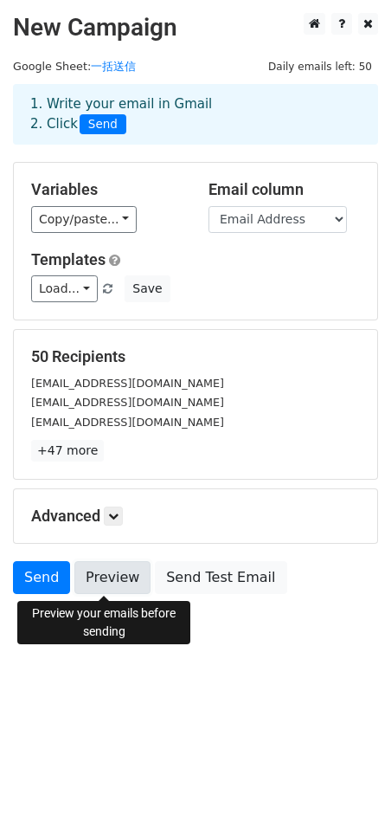
click at [104, 590] on link "Preview" at bounding box center [112, 577] width 76 height 33
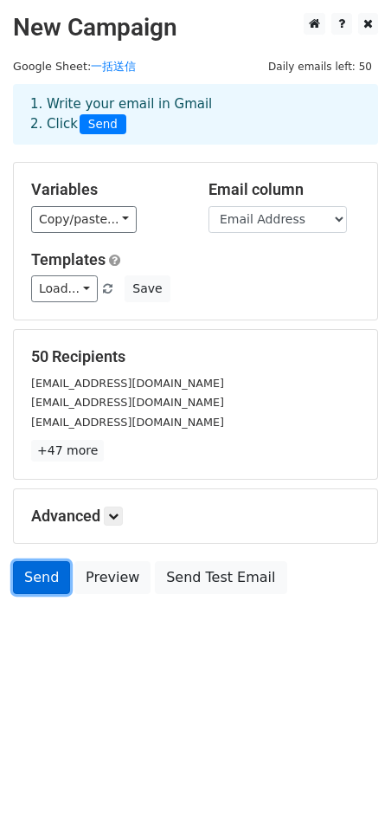
click at [42, 576] on link "Send" at bounding box center [41, 577] width 57 height 33
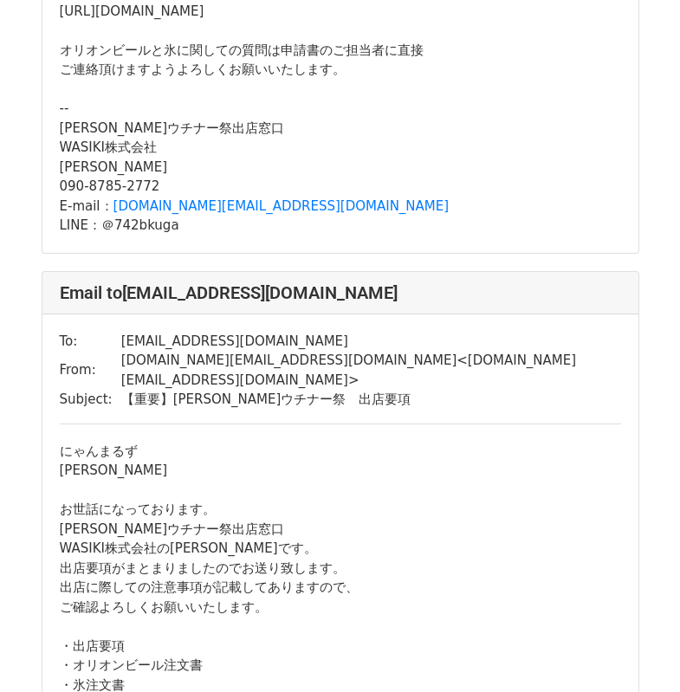
scroll to position [9351, 0]
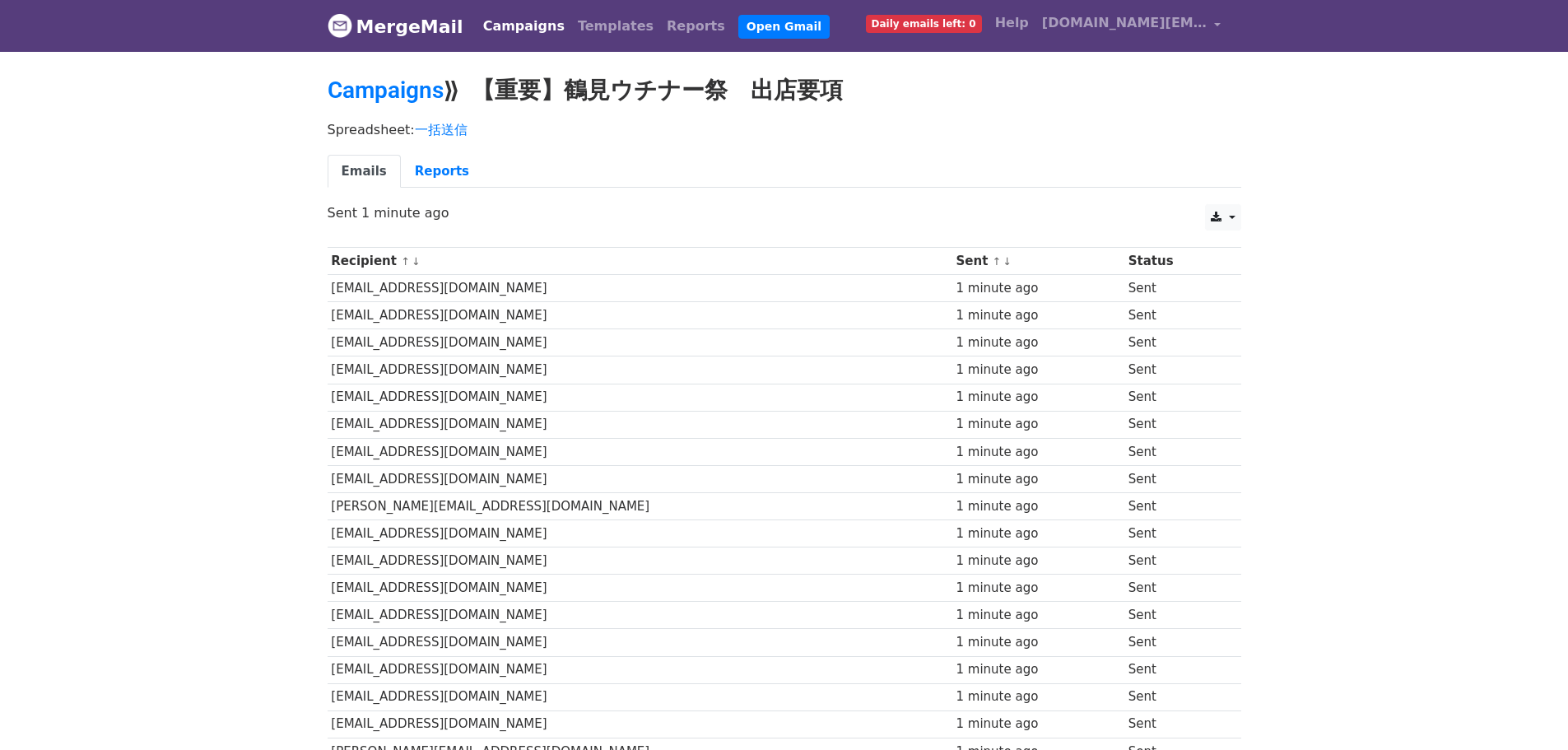
drag, startPoint x: 0, startPoint y: 0, endPoint x: 436, endPoint y: 176, distance: 470.2
click at [436, 176] on link "Reports" at bounding box center [442, 171] width 83 height 33
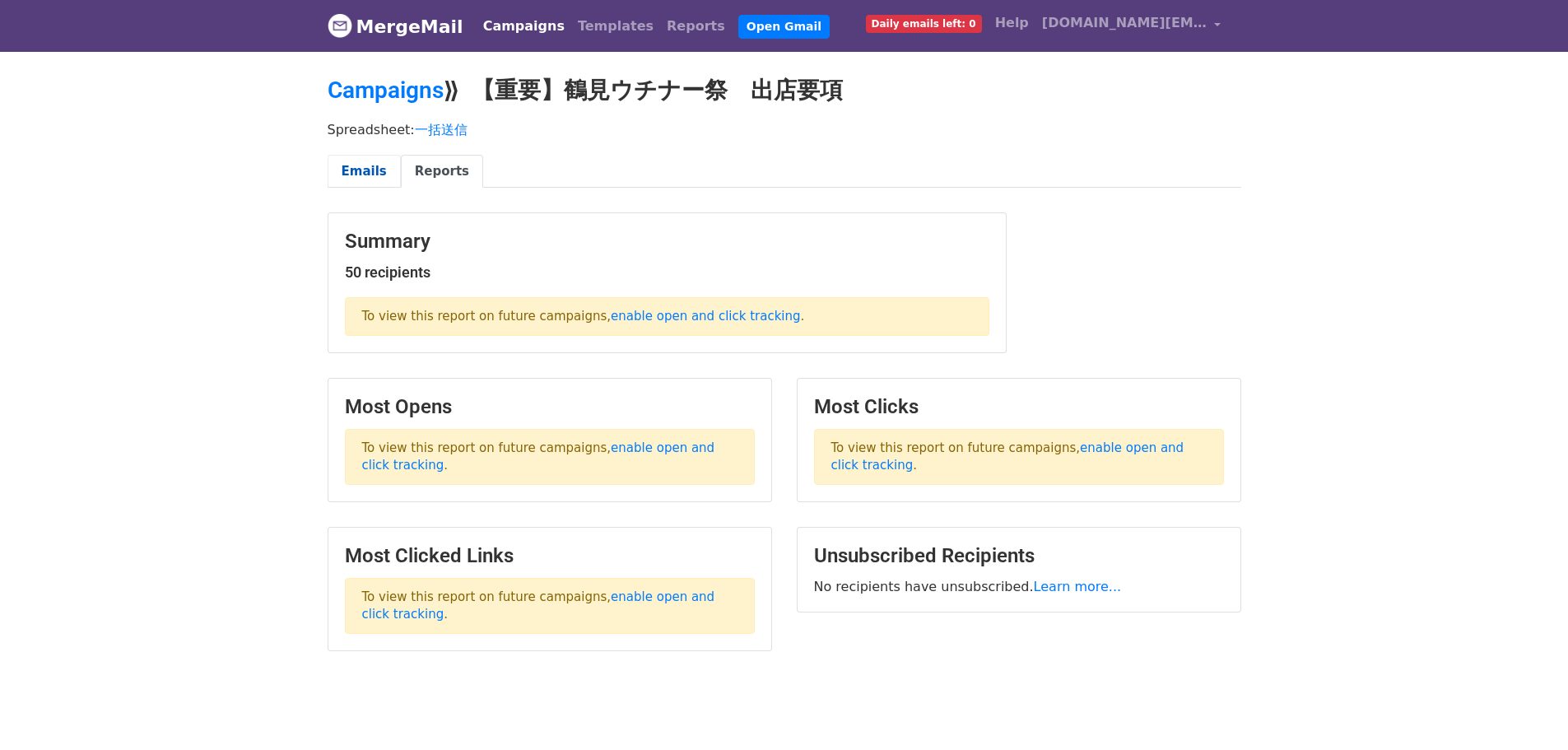
click at [348, 171] on link "Emails" at bounding box center [364, 171] width 73 height 33
